Goal: Information Seeking & Learning: Learn about a topic

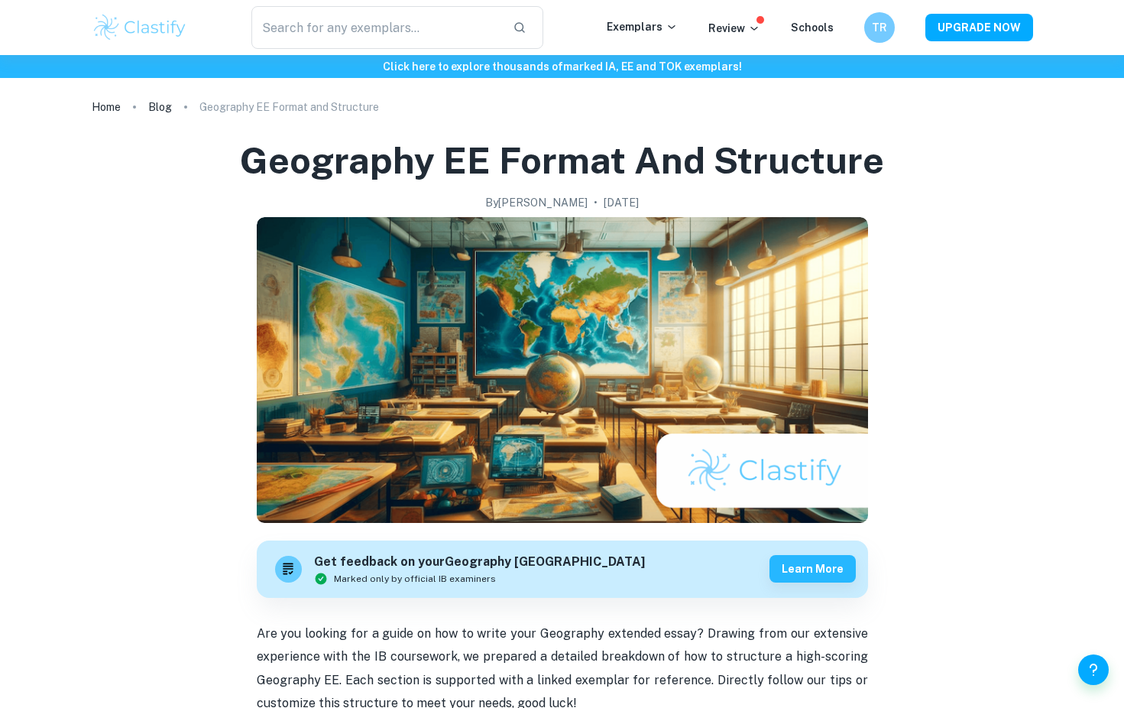
scroll to position [2144, 0]
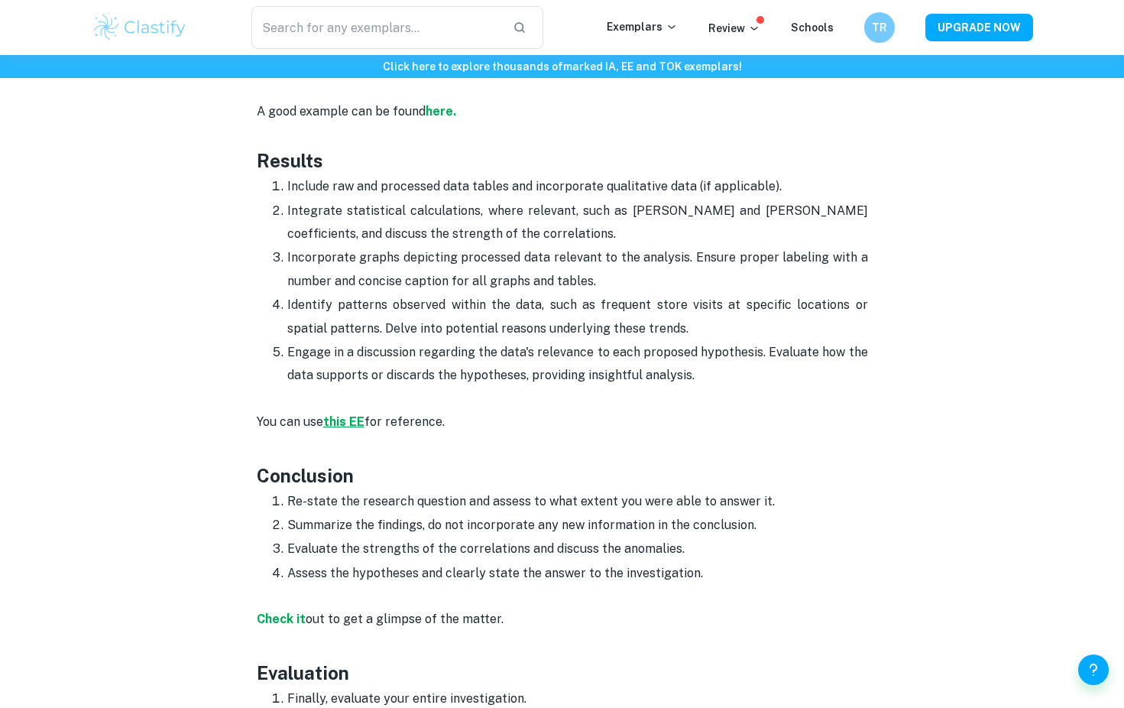
click at [352, 419] on strong "this EE" at bounding box center [343, 421] width 41 height 15
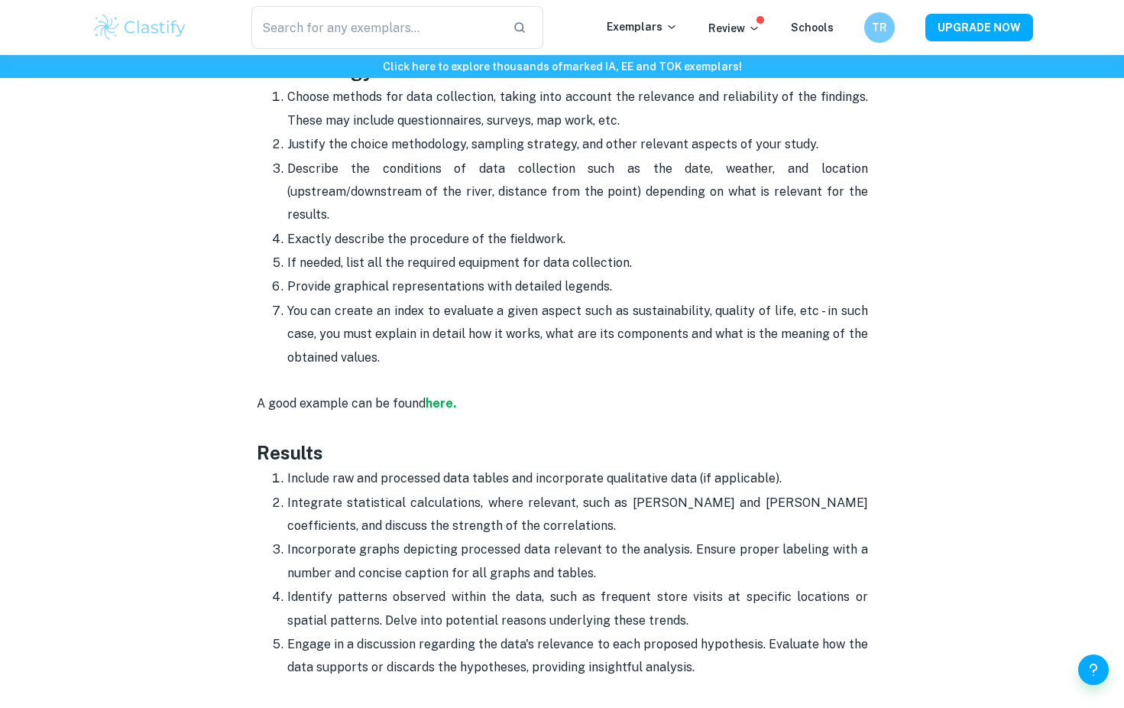
scroll to position [1884, 0]
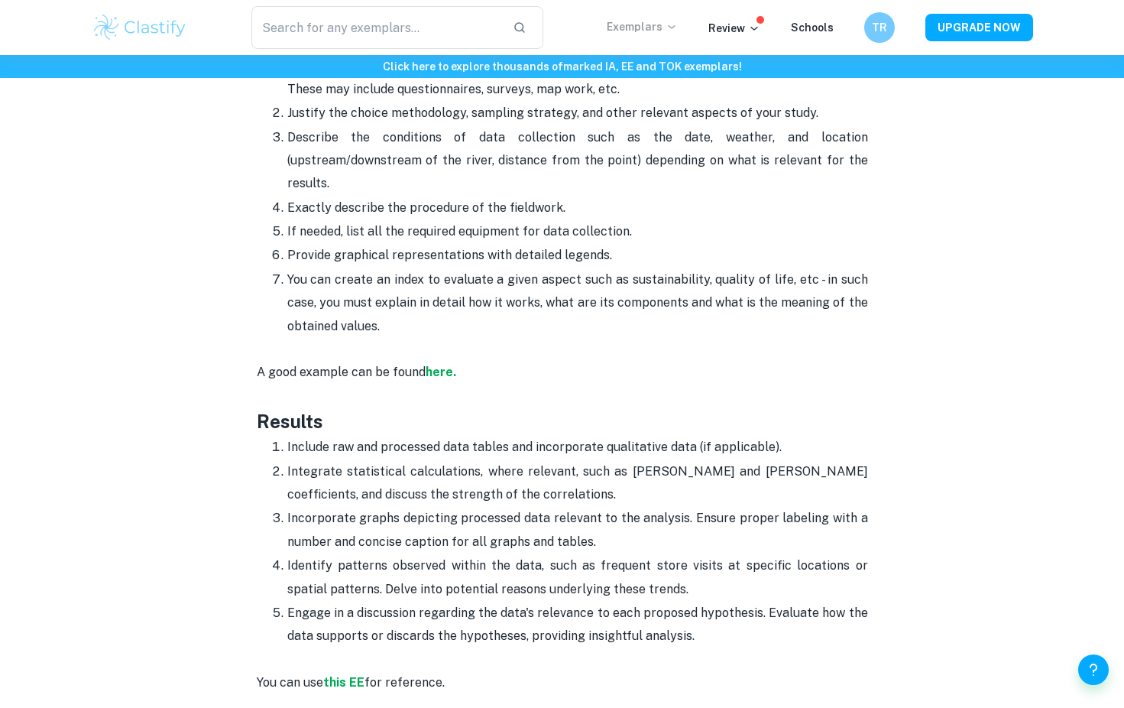
click at [671, 31] on icon at bounding box center [672, 27] width 12 height 12
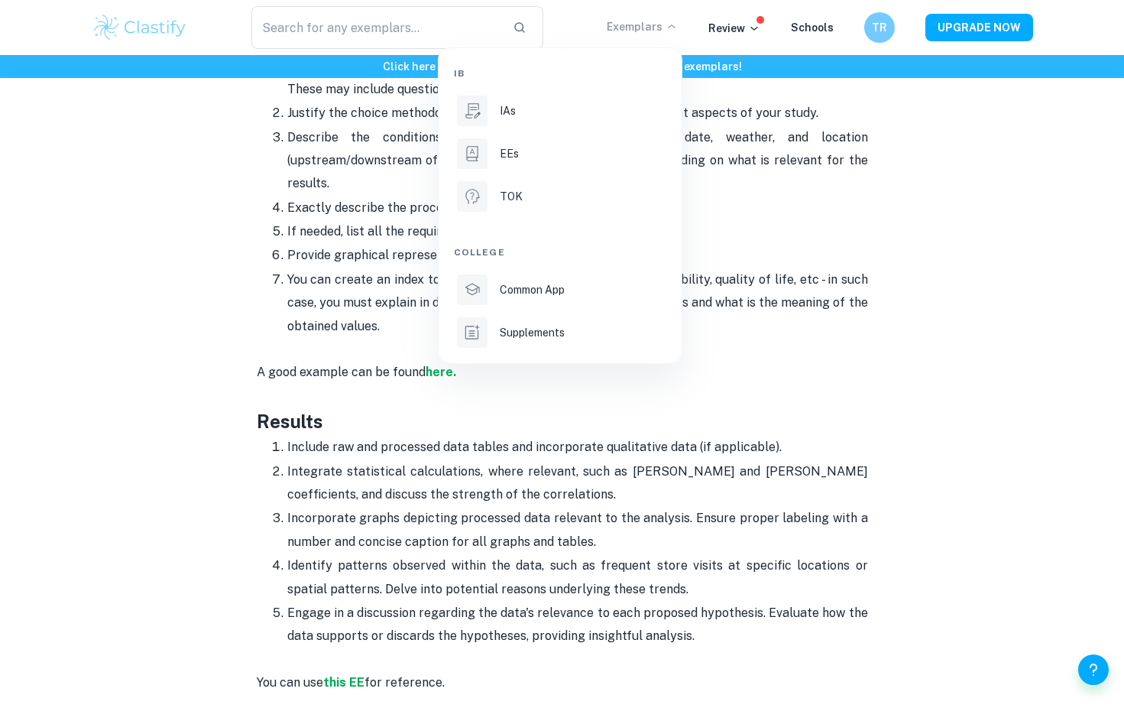
click at [714, 164] on div at bounding box center [562, 354] width 1124 height 708
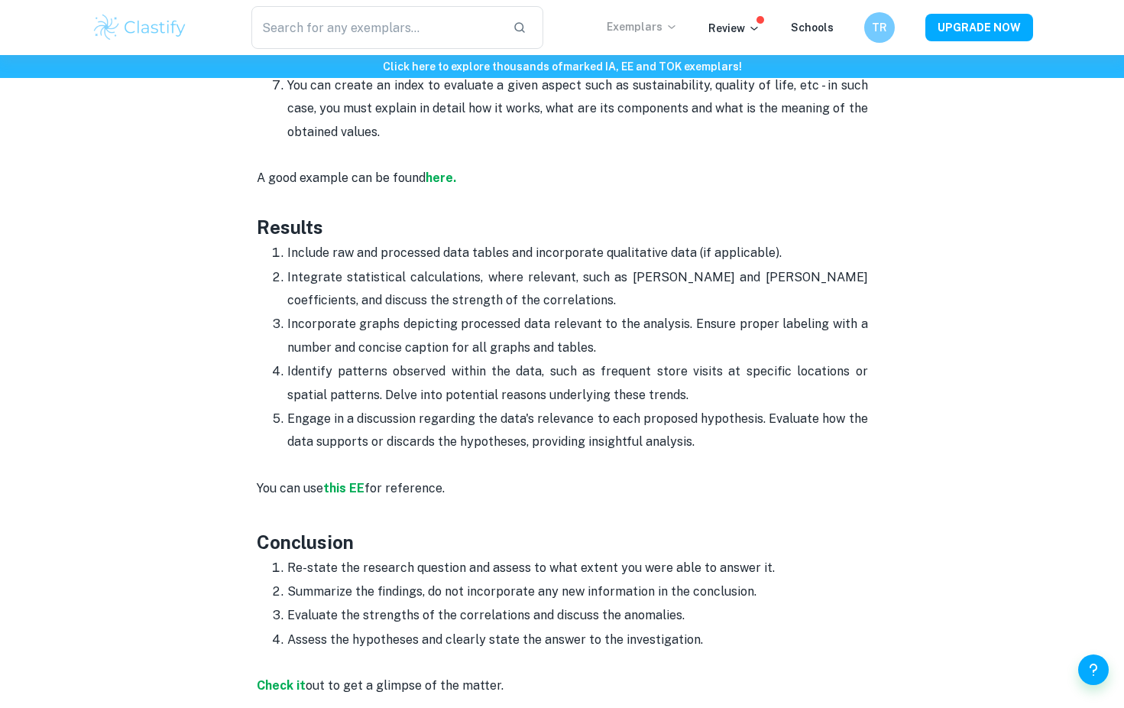
scroll to position [2100, 0]
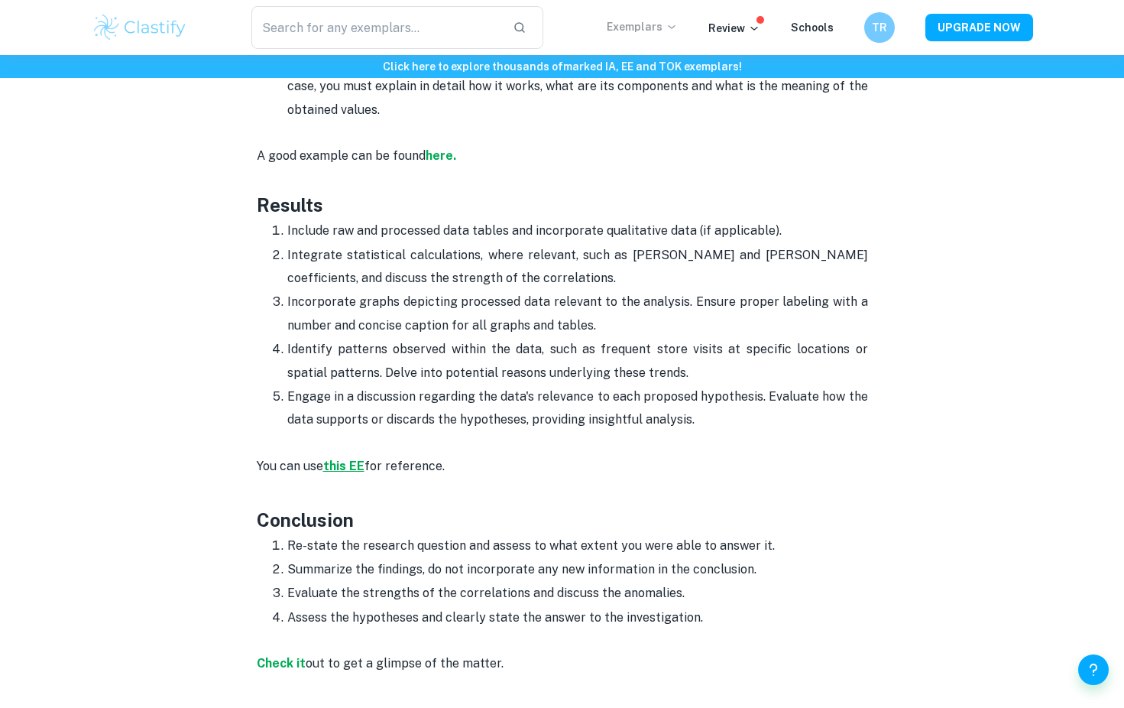
click at [351, 458] on strong "this EE" at bounding box center [343, 465] width 41 height 15
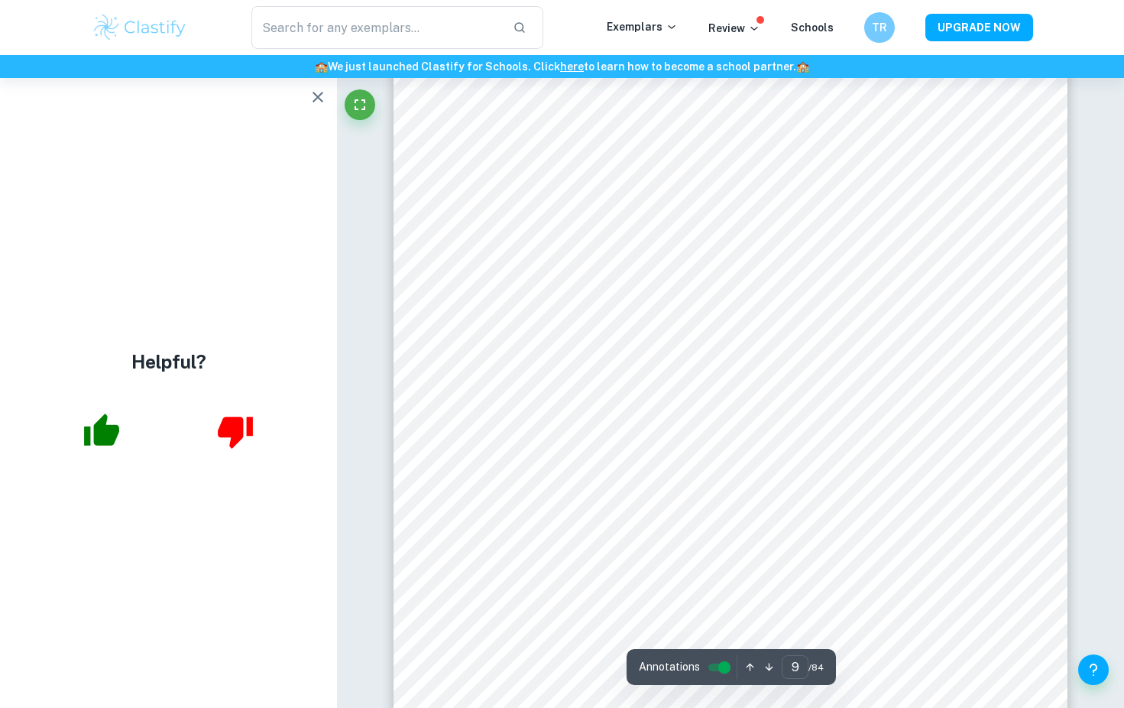
scroll to position [8315, 0]
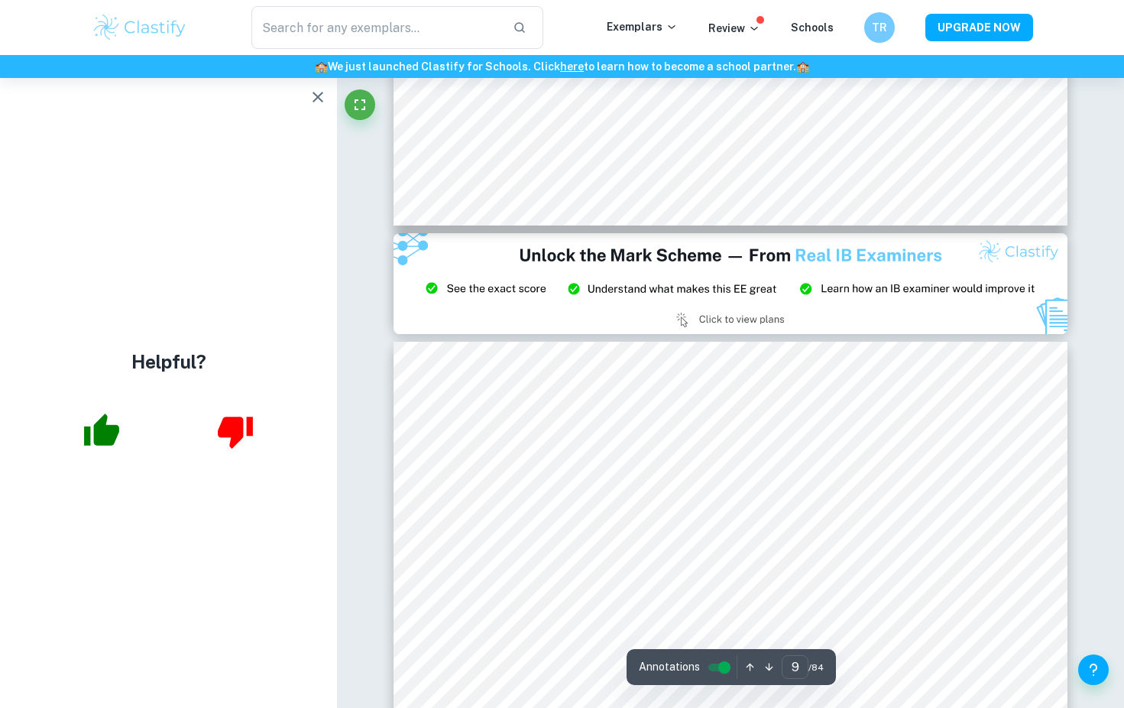
type input "8"
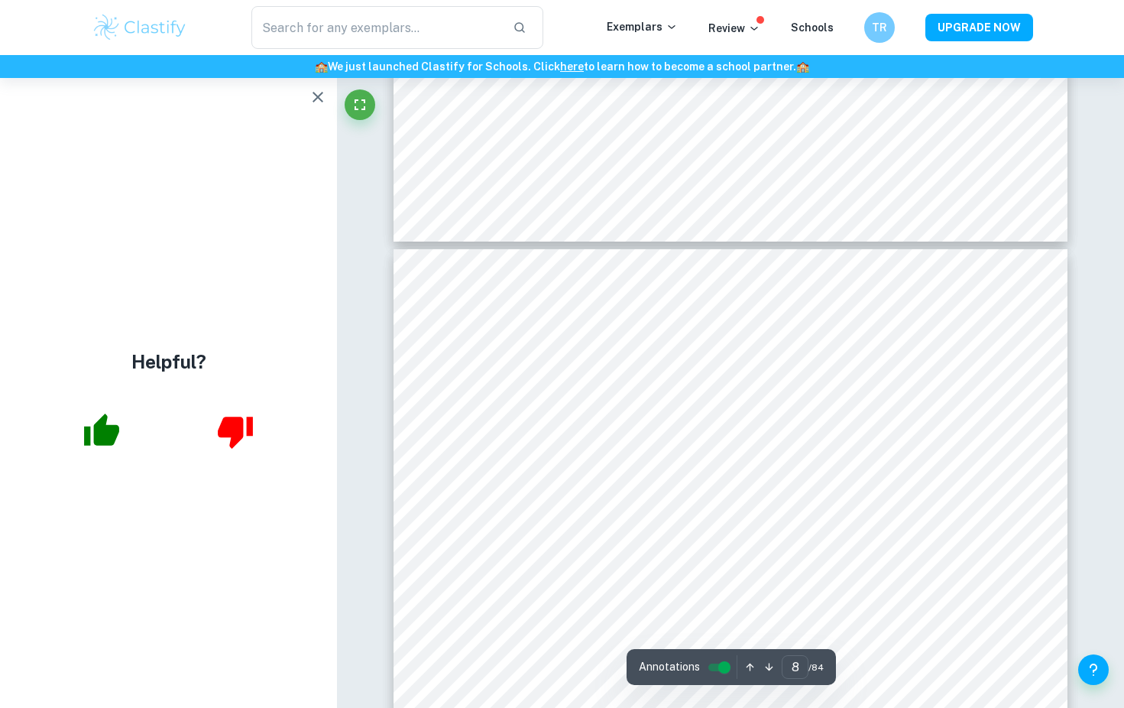
scroll to position [6815, 0]
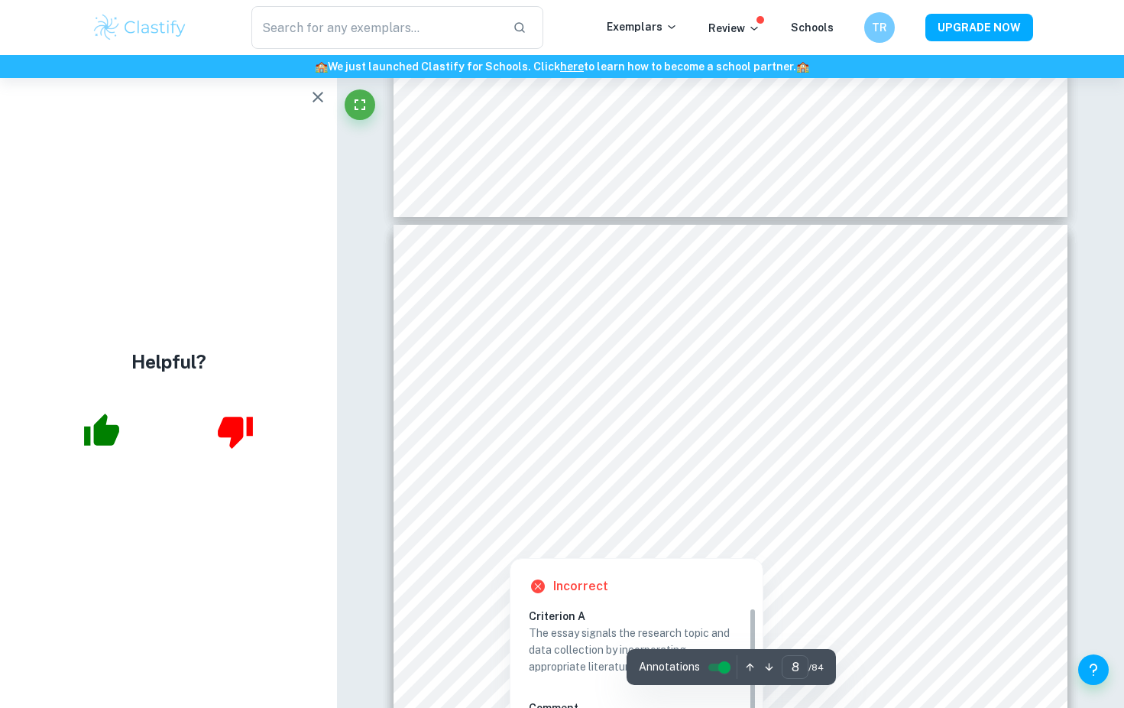
click at [611, 517] on div at bounding box center [730, 515] width 511 height 47
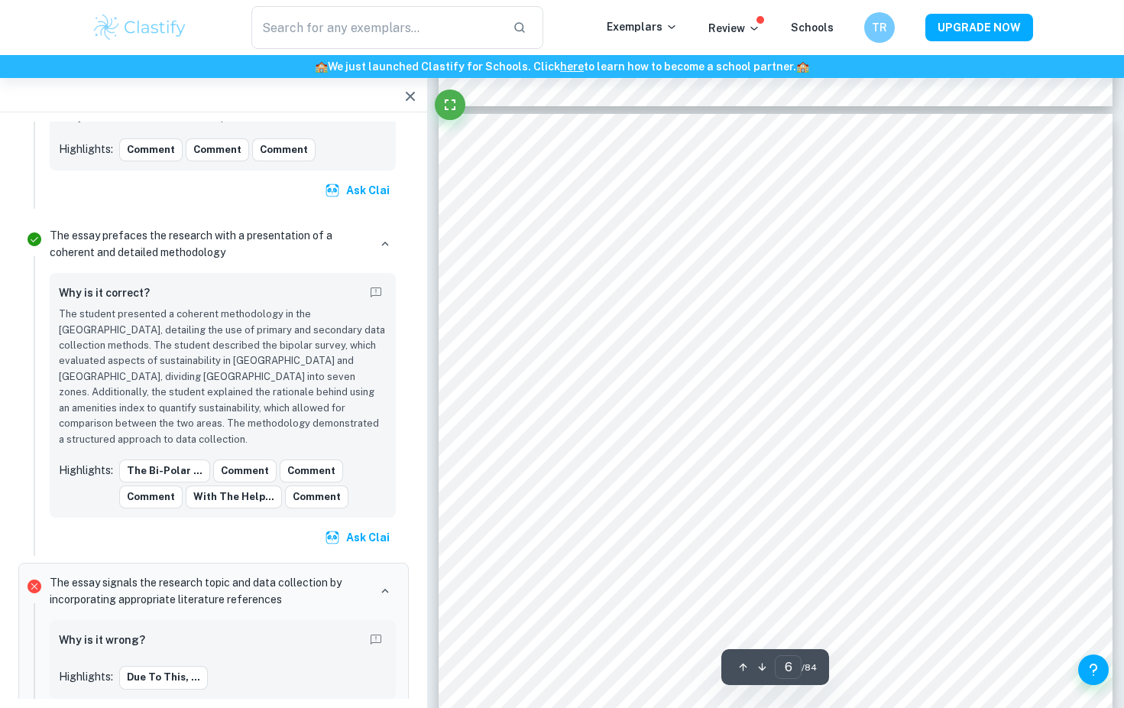
scroll to position [5000, 0]
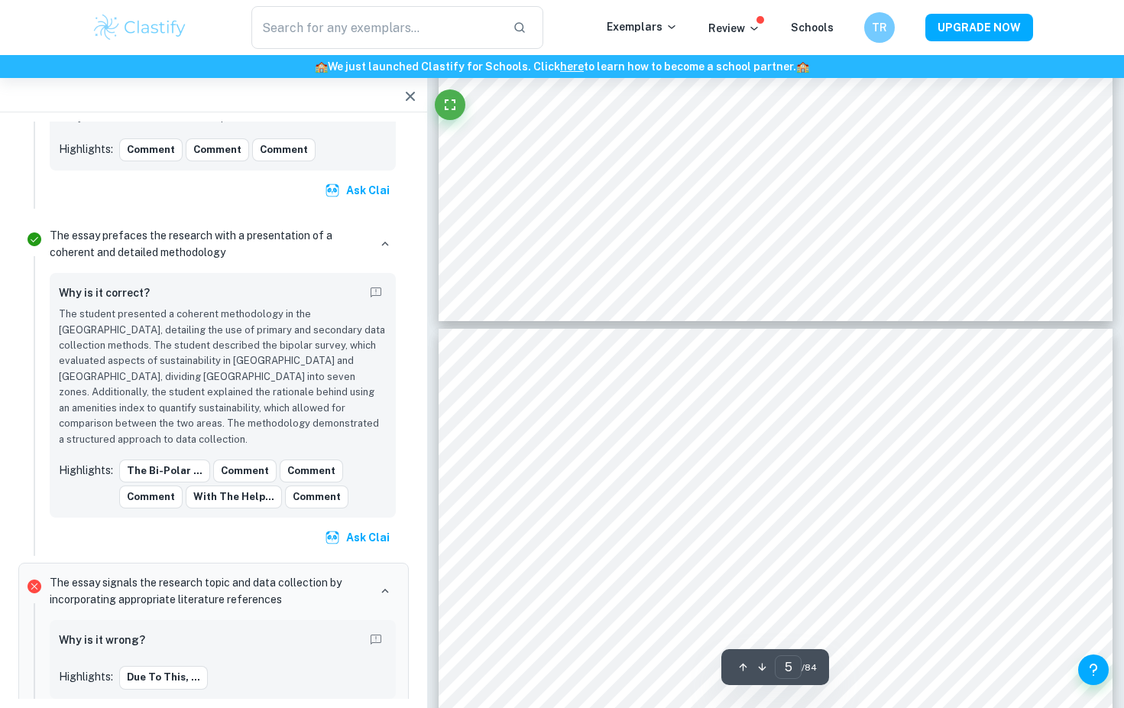
type input "6"
